Goal: Use online tool/utility

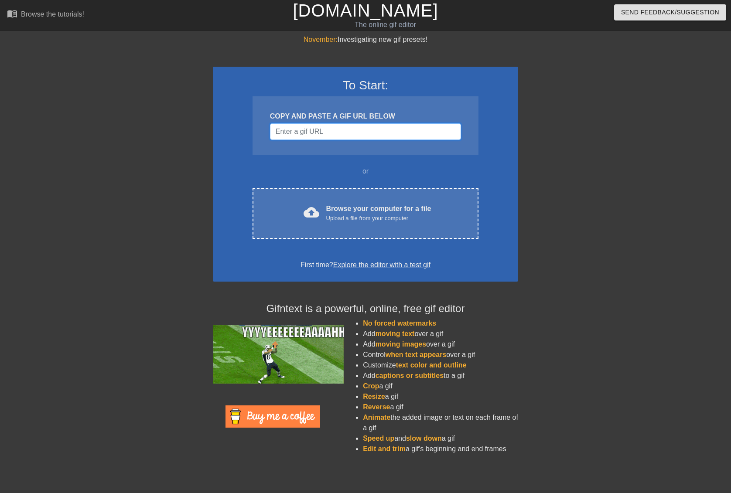
click at [400, 133] on input "Username" at bounding box center [365, 131] width 191 height 17
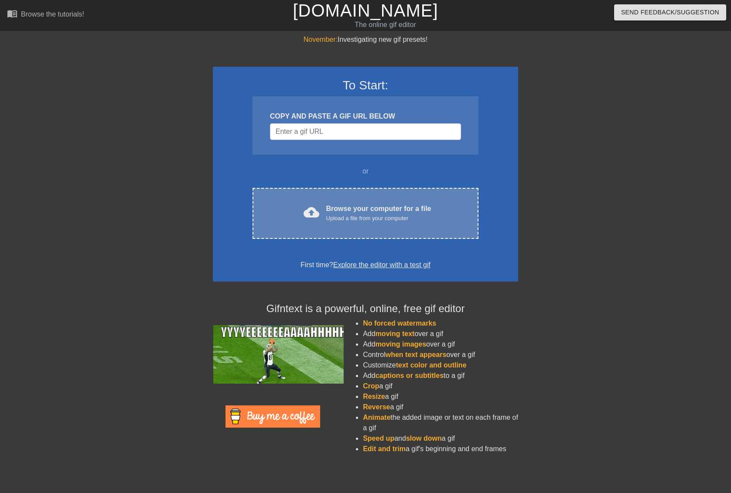
click at [381, 208] on div "Browse your computer for a file Upload a file from your computer" at bounding box center [378, 213] width 105 height 19
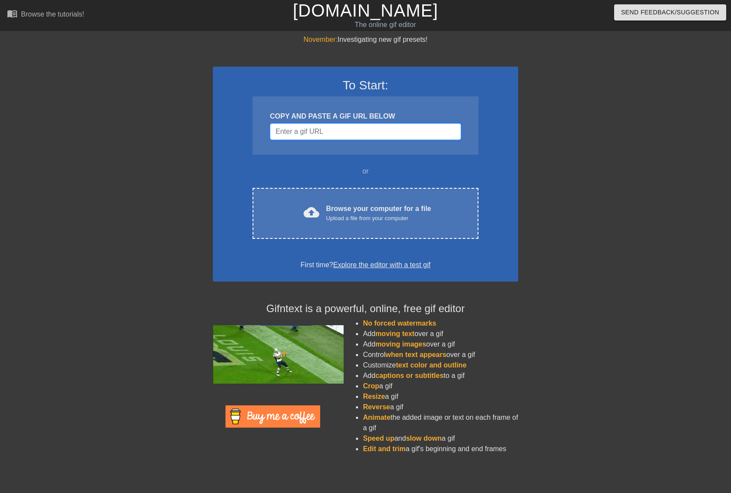
click at [352, 130] on input "Username" at bounding box center [365, 131] width 191 height 17
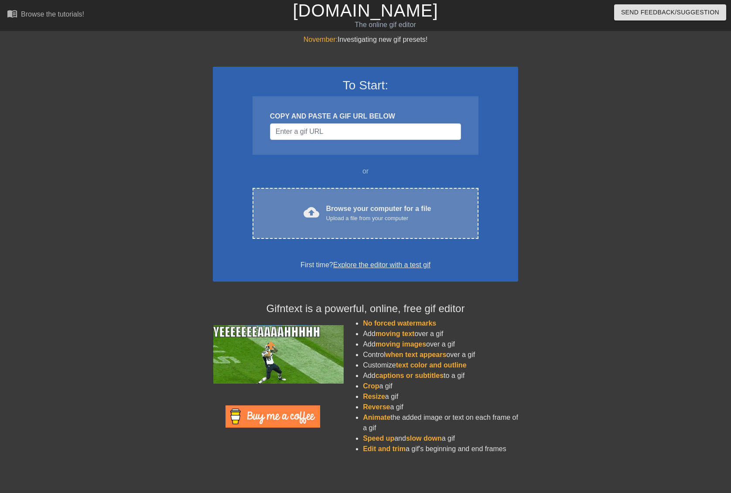
click at [365, 213] on div "Browse your computer for a file Upload a file from your computer" at bounding box center [378, 213] width 105 height 19
click at [374, 215] on div "Upload a file from your computer" at bounding box center [378, 218] width 105 height 9
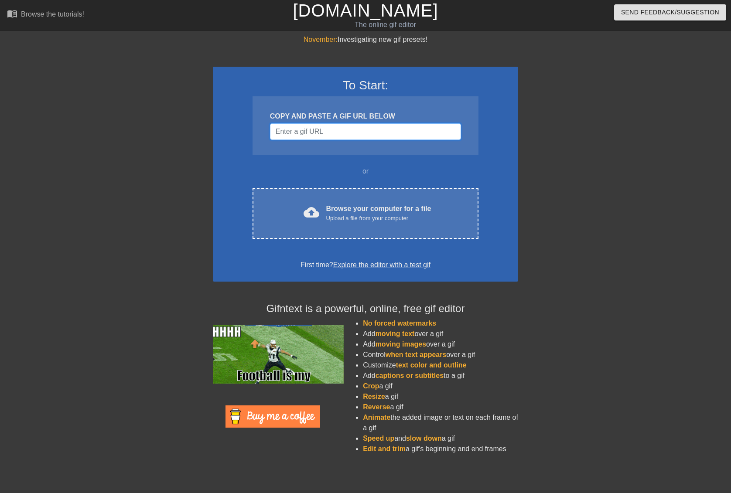
click at [345, 130] on input "Username" at bounding box center [365, 131] width 191 height 17
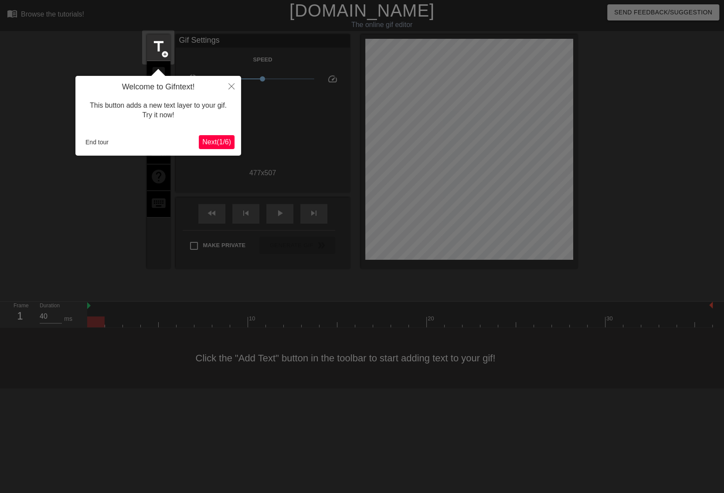
click at [220, 143] on span "Next ( 1 / 6 )" at bounding box center [216, 141] width 29 height 7
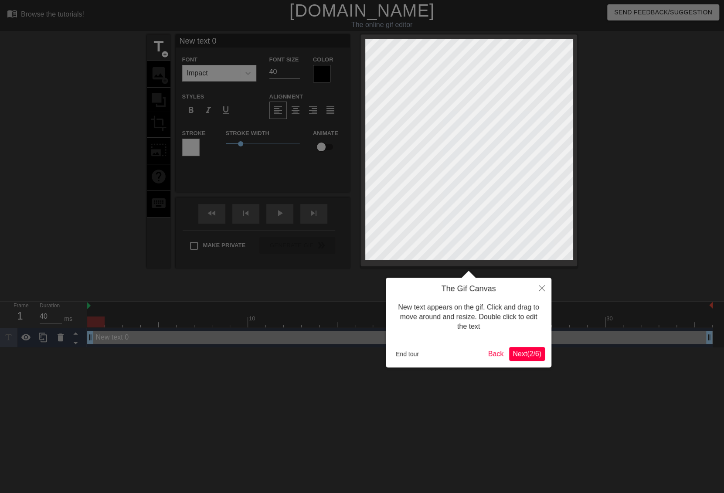
click at [529, 351] on span "Next ( 2 / 6 )" at bounding box center [527, 353] width 29 height 7
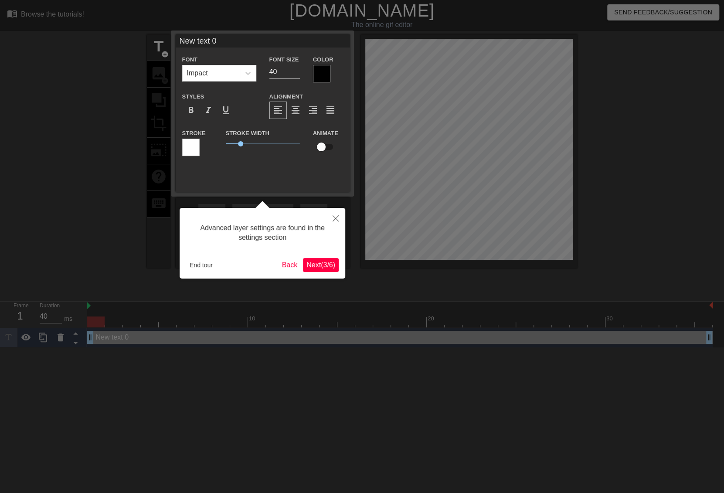
click at [340, 271] on div "Advanced layer settings are found in the settings section End tour Back Next ( …" at bounding box center [263, 243] width 166 height 71
click at [329, 262] on span "Next ( 3 / 6 )" at bounding box center [321, 264] width 29 height 7
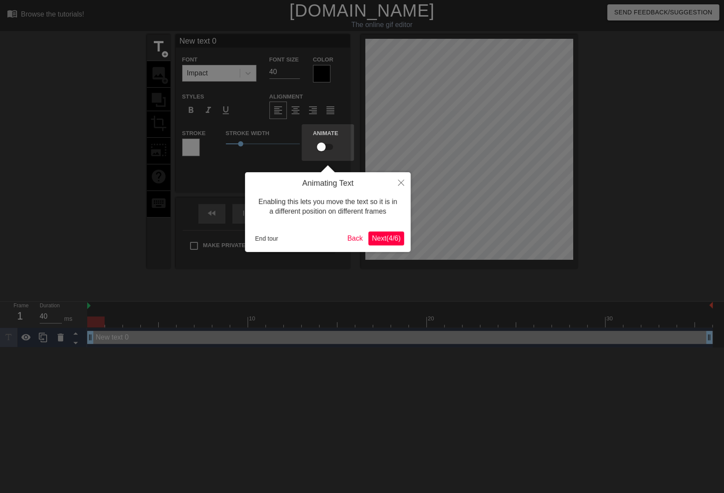
click at [379, 245] on button "Next ( 4 / 6 )" at bounding box center [386, 239] width 36 height 14
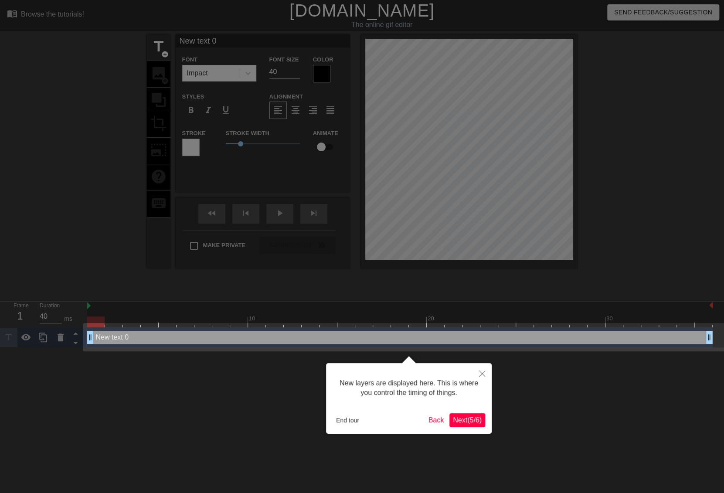
click at [458, 420] on span "Next ( 5 / 6 )" at bounding box center [467, 419] width 29 height 7
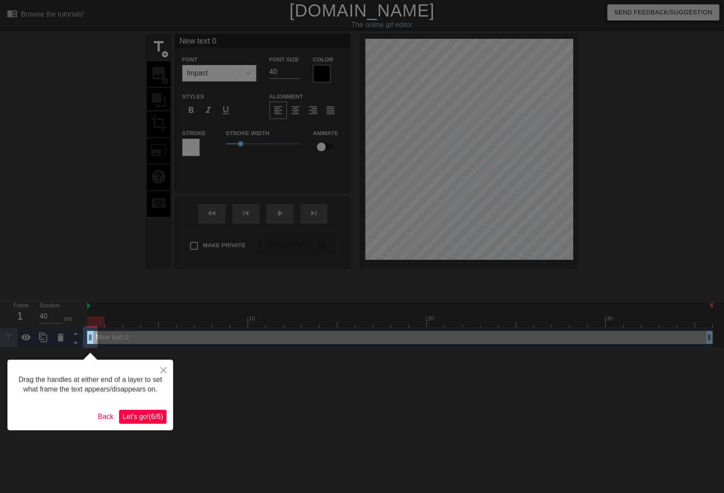
click at [154, 424] on div "Drag the handles at either end of a layer to set what frame the text appears/di…" at bounding box center [90, 395] width 166 height 71
click at [155, 413] on span "Let's go! ( 6 / 6 )" at bounding box center [143, 416] width 41 height 7
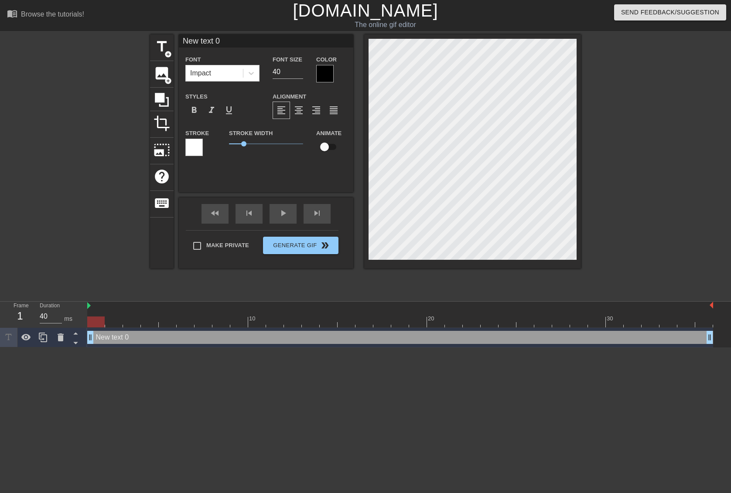
type input "New tet 0"
type textarea "New tet 0"
click at [168, 73] on span "image" at bounding box center [162, 73] width 17 height 17
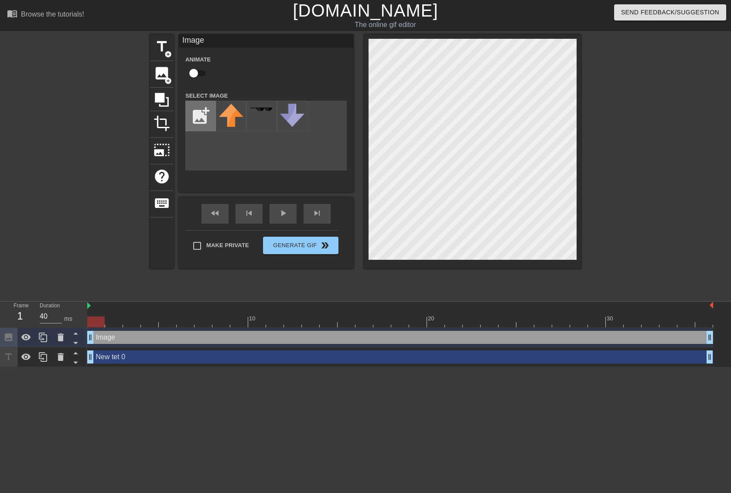
click at [202, 116] on input "file" at bounding box center [201, 116] width 30 height 30
type input "C:\fakepath\brazzers.png"
click at [241, 116] on img at bounding box center [231, 116] width 24 height 24
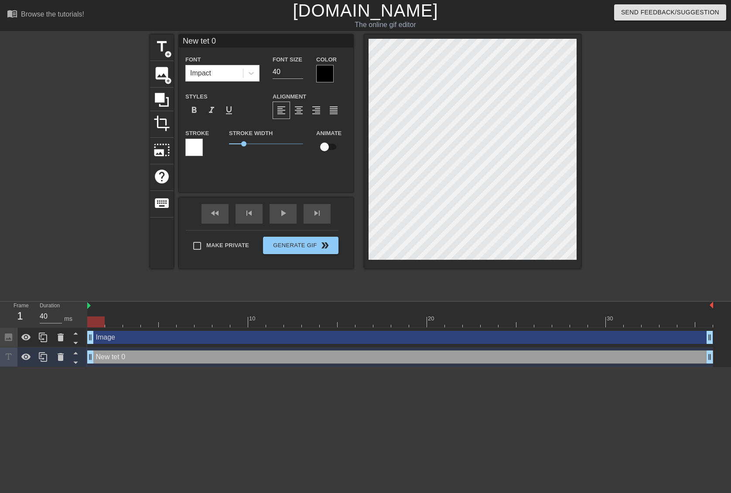
type input "New tt 0"
type textarea "New tt 0"
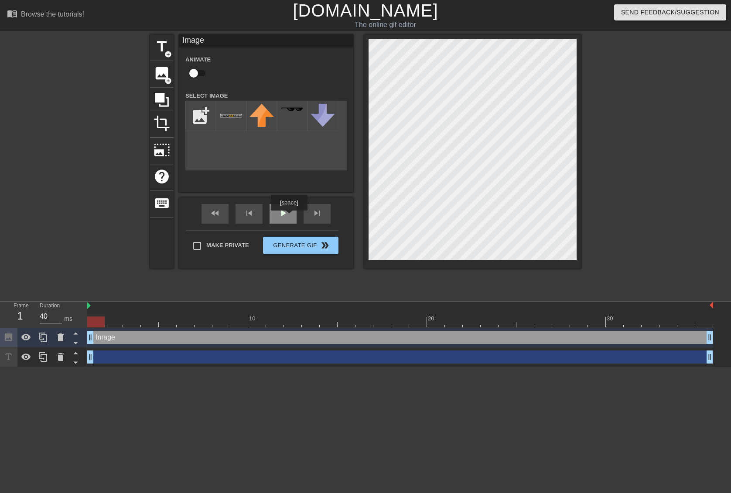
click at [289, 217] on div "play_arrow" at bounding box center [283, 214] width 27 height 20
click at [282, 215] on span "pause" at bounding box center [283, 213] width 10 height 10
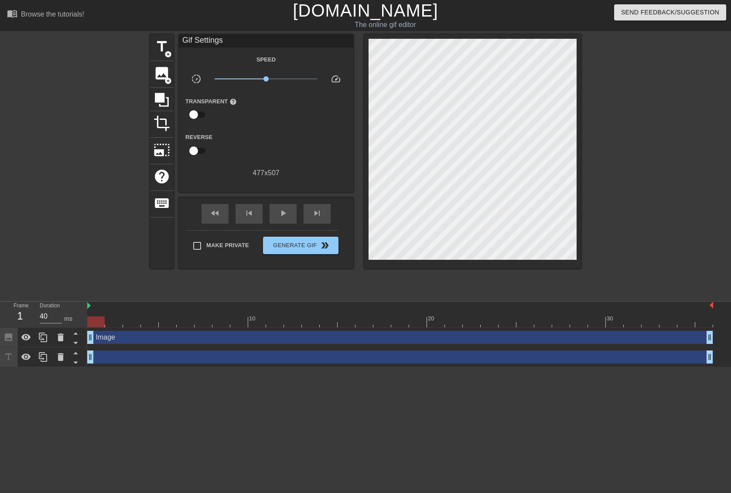
drag, startPoint x: 136, startPoint y: 322, endPoint x: 91, endPoint y: 326, distance: 45.9
click at [91, 326] on div at bounding box center [95, 322] width 17 height 11
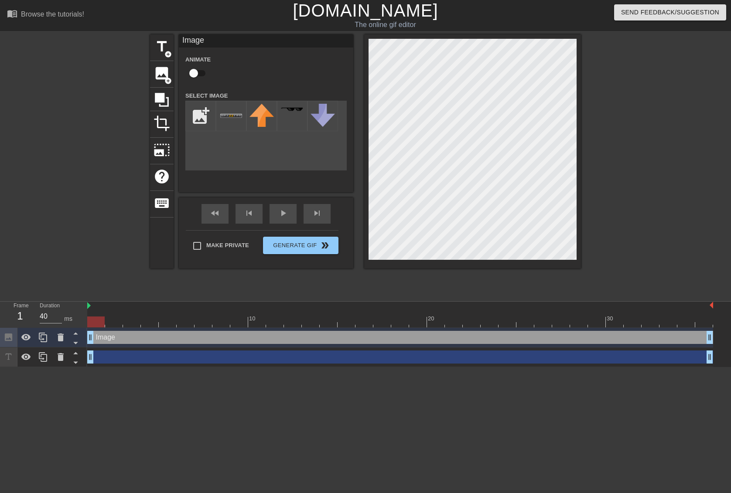
click at [106, 332] on div "Image drag_handle drag_handle" at bounding box center [400, 337] width 626 height 13
click at [125, 333] on div "Image drag_handle drag_handle" at bounding box center [400, 337] width 626 height 13
drag, startPoint x: 102, startPoint y: 324, endPoint x: 233, endPoint y: 329, distance: 130.9
click at [233, 329] on div "10 20 30 Image drag_handle drag_handle drag_handle drag_handle" at bounding box center [409, 334] width 644 height 65
drag, startPoint x: 241, startPoint y: 318, endPoint x: 355, endPoint y: 307, distance: 114.7
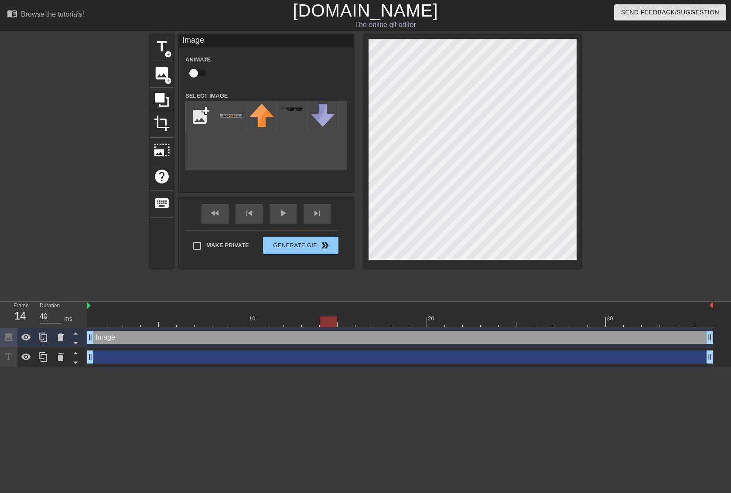
click at [336, 321] on div at bounding box center [328, 322] width 17 height 11
drag, startPoint x: 327, startPoint y: 318, endPoint x: 440, endPoint y: 284, distance: 118.5
click at [420, 317] on div at bounding box center [417, 322] width 17 height 11
drag, startPoint x: 418, startPoint y: 320, endPoint x: 525, endPoint y: 264, distance: 120.5
click at [498, 317] on div at bounding box center [489, 322] width 17 height 11
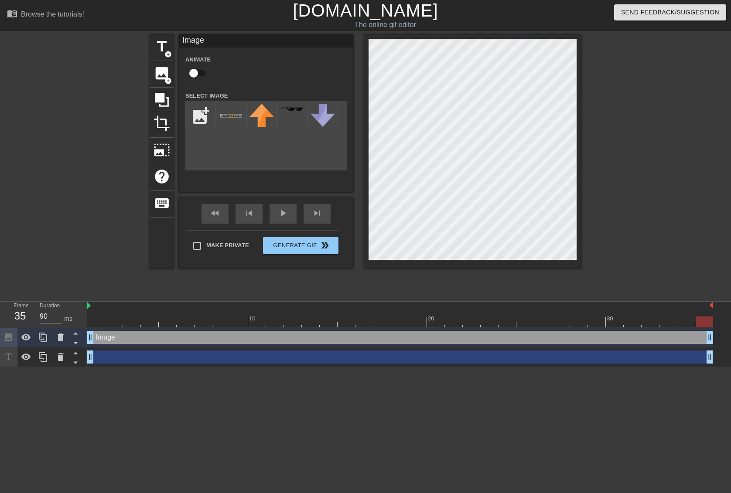
drag, startPoint x: 509, startPoint y: 322, endPoint x: 728, endPoint y: 328, distance: 219.0
click at [723, 327] on div "10 20 30 Image drag_handle drag_handle drag_handle drag_handle" at bounding box center [409, 334] width 644 height 65
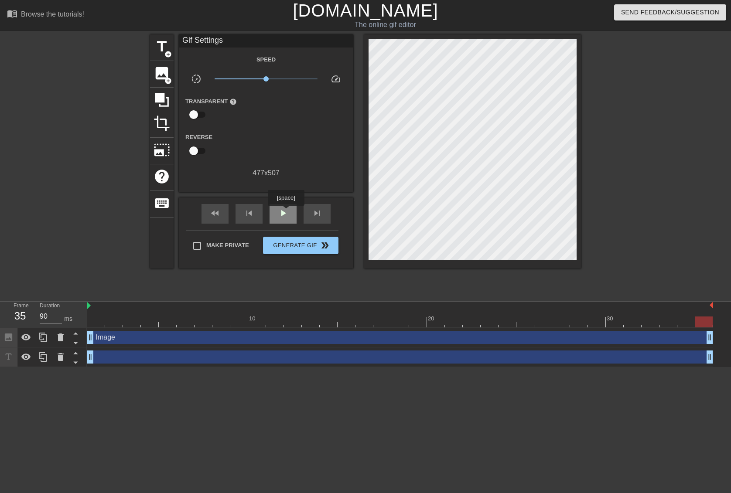
click at [286, 212] on span "play_arrow" at bounding box center [283, 213] width 10 height 10
click at [284, 210] on span "pause" at bounding box center [283, 213] width 10 height 10
drag, startPoint x: 519, startPoint y: 320, endPoint x: 85, endPoint y: 330, distance: 434.0
click at [85, 330] on div "Frame 1 Duration 40 ms 10 20 30 Image drag_handle drag_handle drag_handle drag_…" at bounding box center [365, 334] width 731 height 65
click at [286, 217] on span "play_arrow" at bounding box center [283, 213] width 10 height 10
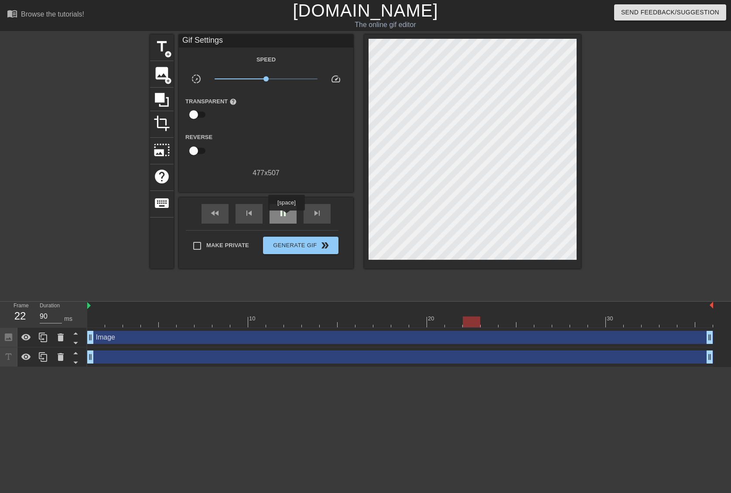
click at [286, 217] on span "pause" at bounding box center [283, 213] width 10 height 10
click at [160, 81] on div "image add_circle" at bounding box center [162, 74] width 24 height 27
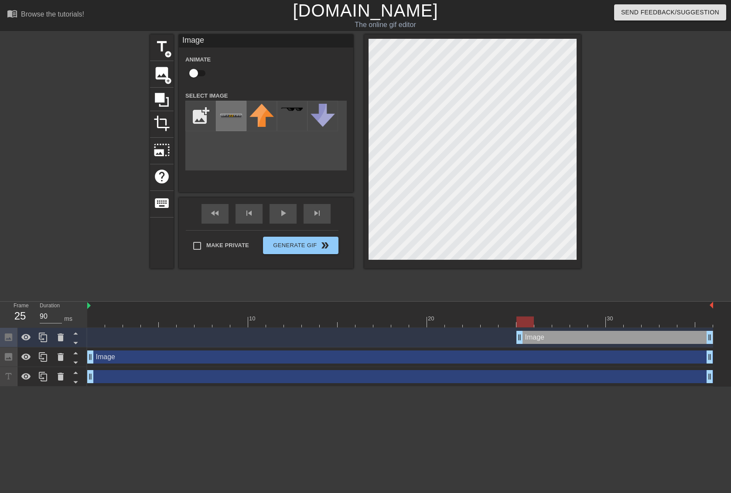
click at [227, 111] on img at bounding box center [231, 116] width 24 height 24
click at [579, 234] on div at bounding box center [472, 151] width 217 height 234
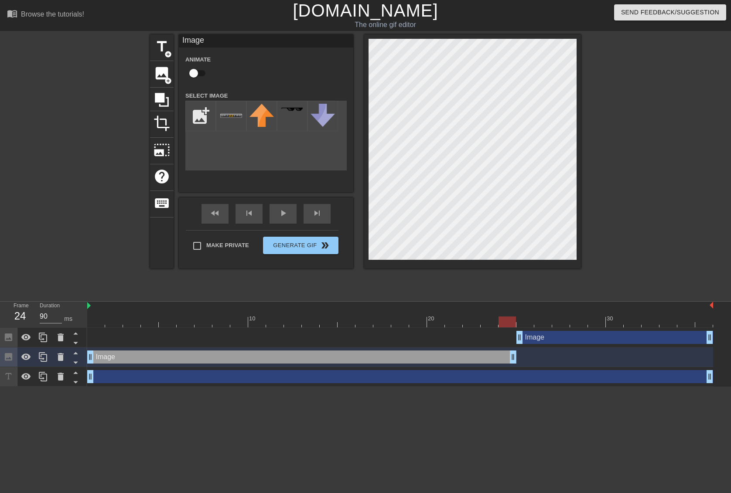
drag, startPoint x: 708, startPoint y: 359, endPoint x: 515, endPoint y: 348, distance: 193.9
click at [515, 348] on div "Image drag_handle drag_handle" at bounding box center [400, 358] width 626 height 20
click at [281, 212] on span "play_arrow" at bounding box center [283, 213] width 10 height 10
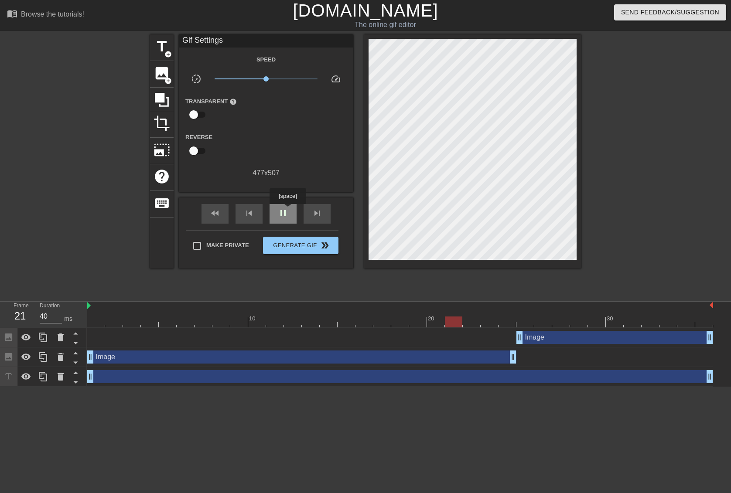
click at [287, 210] on span "pause" at bounding box center [283, 213] width 10 height 10
click at [286, 213] on span "play_arrow" at bounding box center [283, 213] width 10 height 10
click at [282, 216] on span "pause" at bounding box center [283, 213] width 10 height 10
click at [282, 216] on span "play_arrow" at bounding box center [283, 213] width 10 height 10
click at [283, 216] on span "pause" at bounding box center [283, 213] width 10 height 10
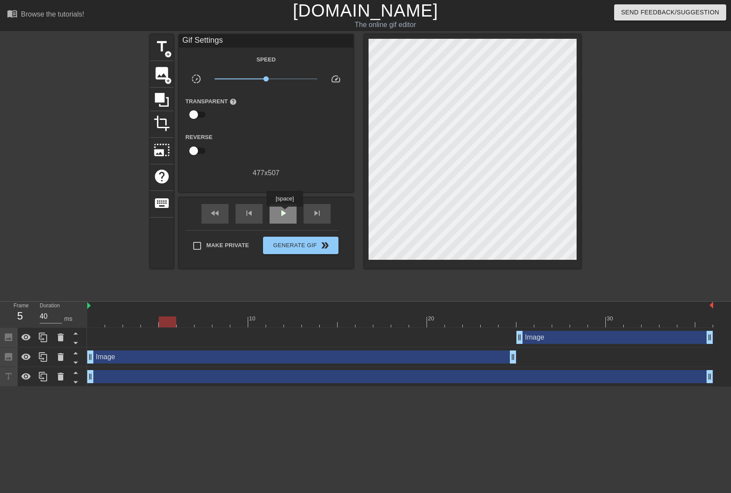
click at [286, 213] on span "play_arrow" at bounding box center [283, 213] width 10 height 10
click at [286, 213] on span "pause" at bounding box center [283, 213] width 10 height 10
click at [286, 213] on span "play_arrow" at bounding box center [283, 213] width 10 height 10
click at [286, 213] on span "pause" at bounding box center [283, 213] width 10 height 10
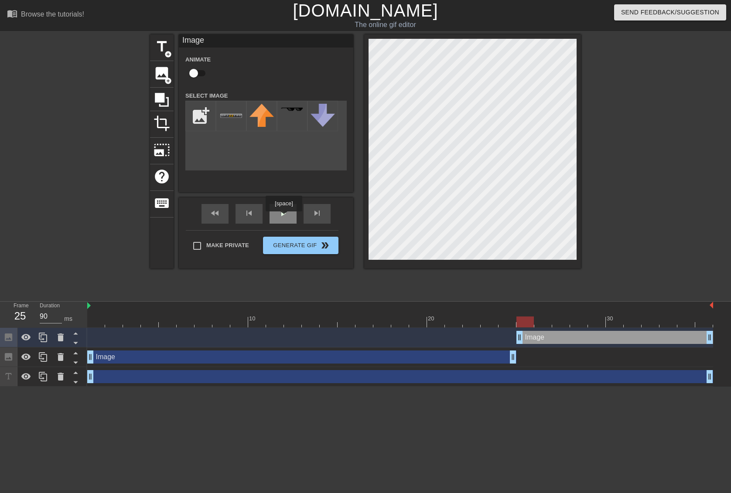
click at [283, 218] on span "play_arrow" at bounding box center [283, 213] width 10 height 10
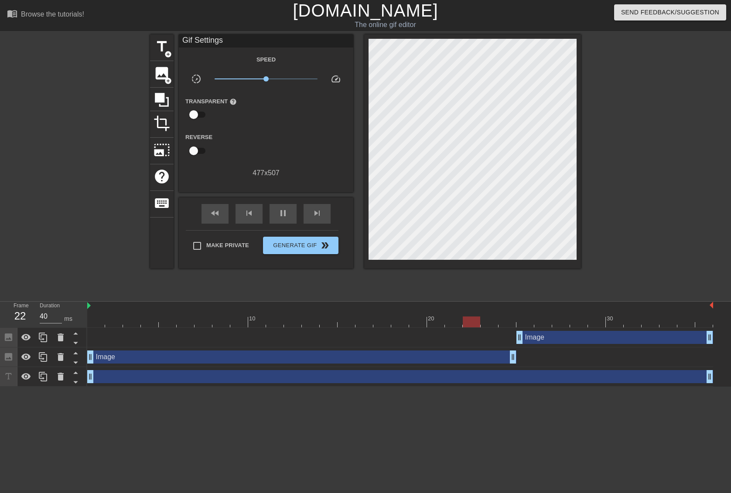
type input "90"
click at [315, 248] on span "Generate Gif double_arrow" at bounding box center [300, 245] width 68 height 10
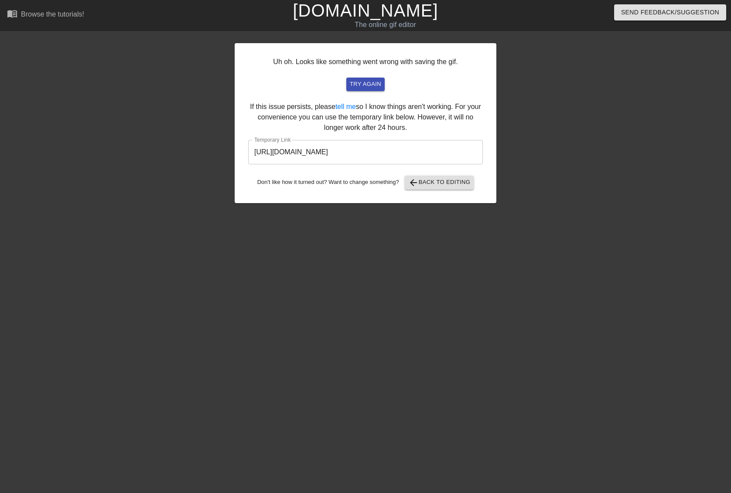
click at [407, 147] on input "[URL][DOMAIN_NAME]" at bounding box center [365, 152] width 235 height 24
drag, startPoint x: 436, startPoint y: 155, endPoint x: 225, endPoint y: 151, distance: 210.7
click at [225, 151] on div "Uh oh. Looks like something went wrong with saving the gif. try again If this i…" at bounding box center [365, 165] width 731 height 262
